Goal: Navigation & Orientation: Find specific page/section

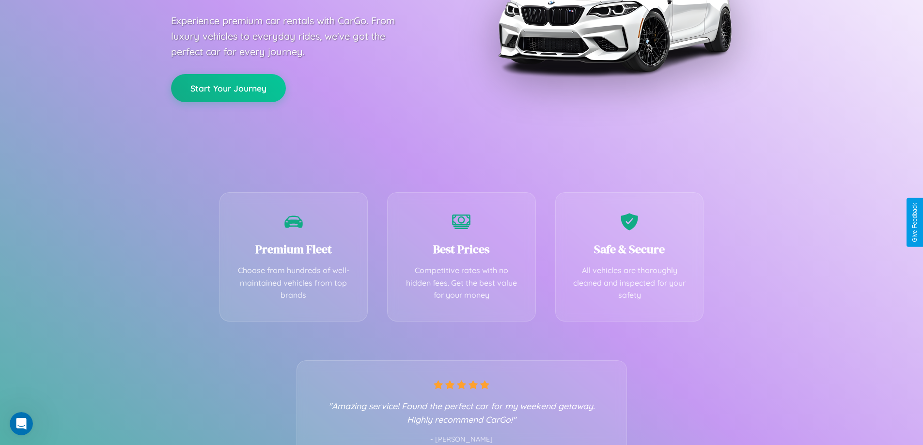
scroll to position [191, 0]
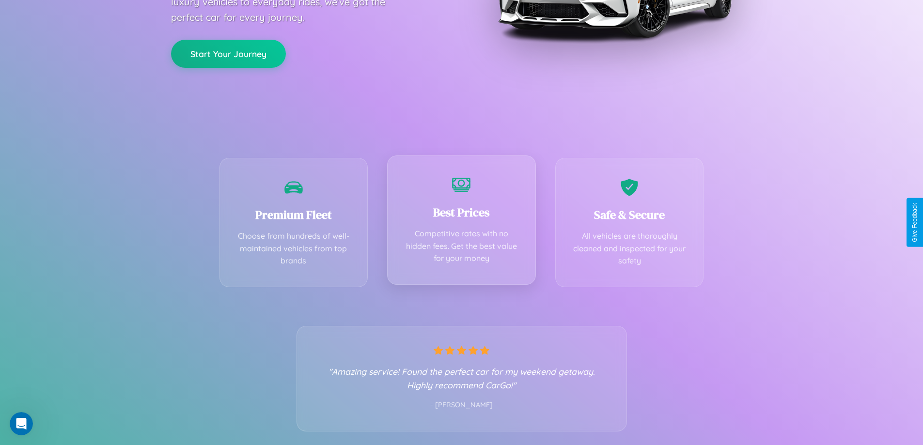
click at [461, 222] on div "Best Prices Competitive rates with no hidden fees. Get the best value for your …" at bounding box center [461, 220] width 149 height 129
click at [228, 53] on button "Start Your Journey" at bounding box center [228, 53] width 115 height 28
click at [228, 52] on button "Start Your Journey" at bounding box center [228, 53] width 115 height 28
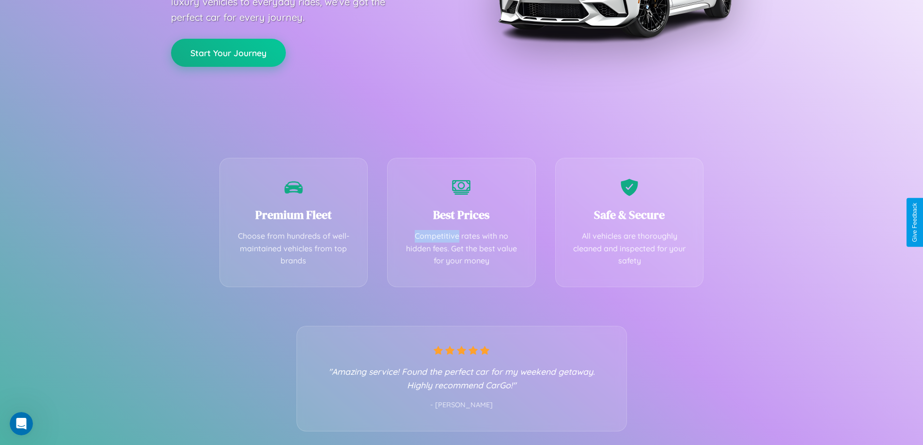
click at [228, 52] on button "Start Your Journey" at bounding box center [228, 53] width 115 height 28
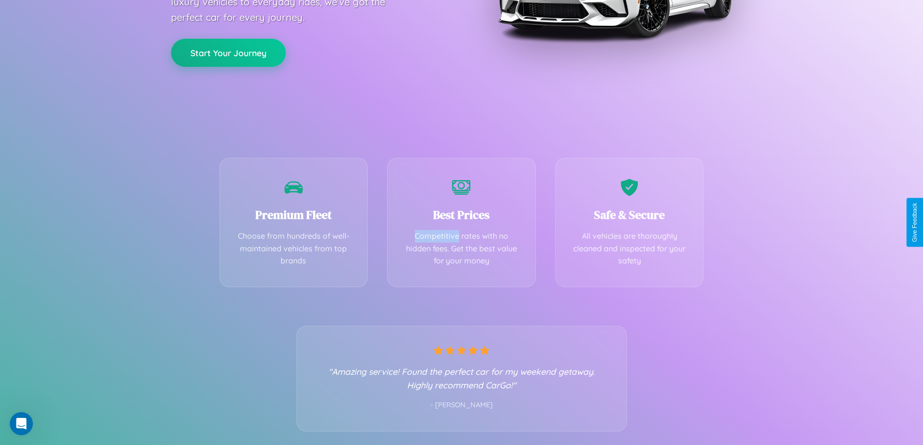
click at [228, 52] on button "Start Your Journey" at bounding box center [228, 53] width 115 height 28
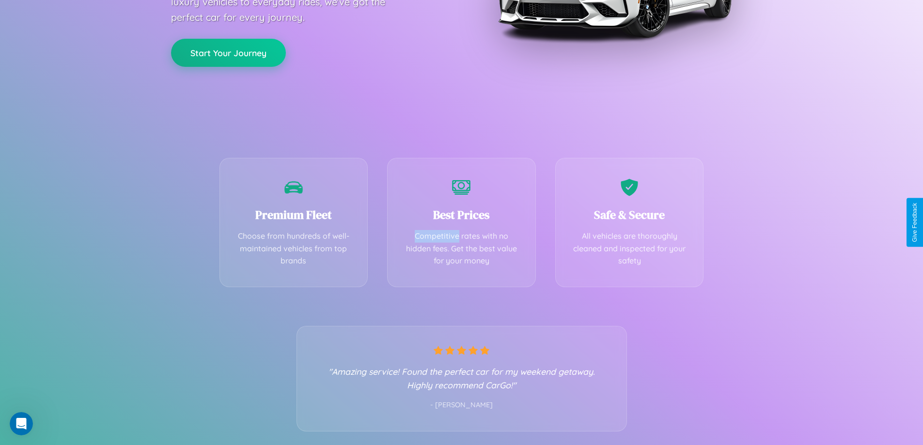
click at [228, 52] on button "Start Your Journey" at bounding box center [228, 53] width 115 height 28
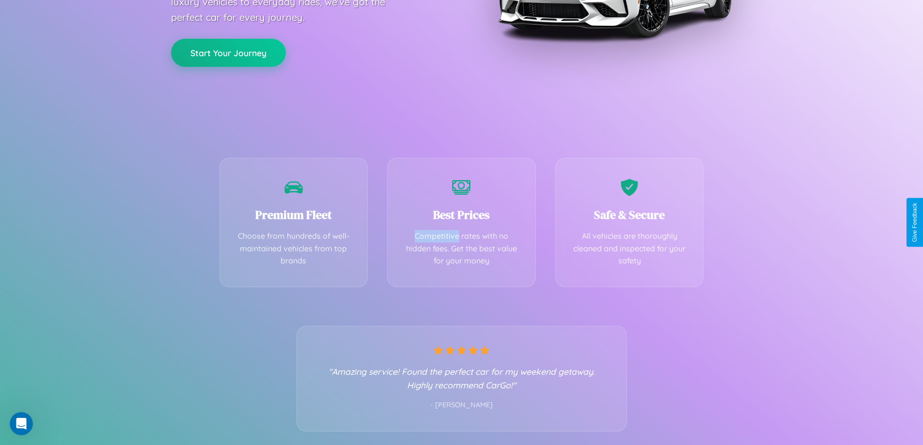
click at [228, 52] on button "Start Your Journey" at bounding box center [228, 53] width 115 height 28
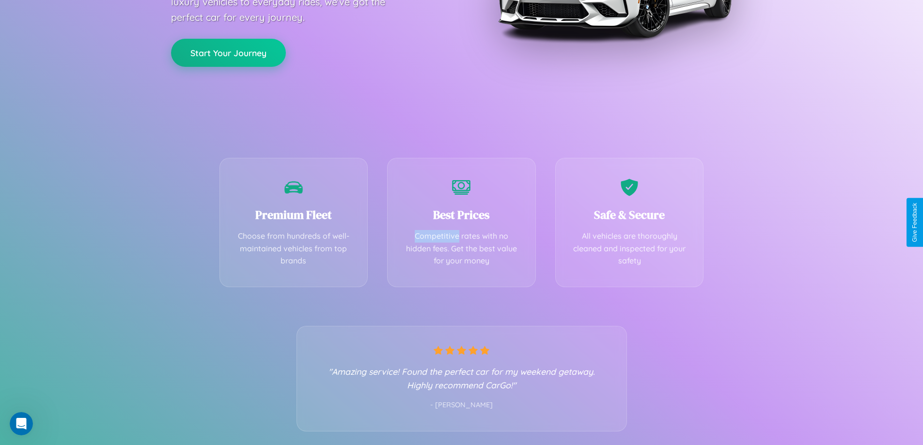
click at [228, 52] on button "Start Your Journey" at bounding box center [228, 53] width 115 height 28
